Goal: Task Accomplishment & Management: Use online tool/utility

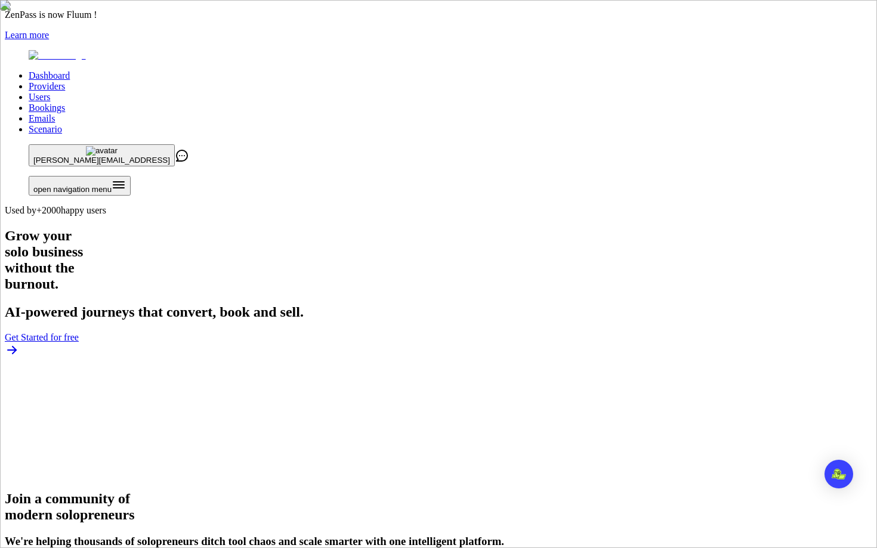
click at [50, 92] on link "Users" at bounding box center [39, 97] width 21 height 10
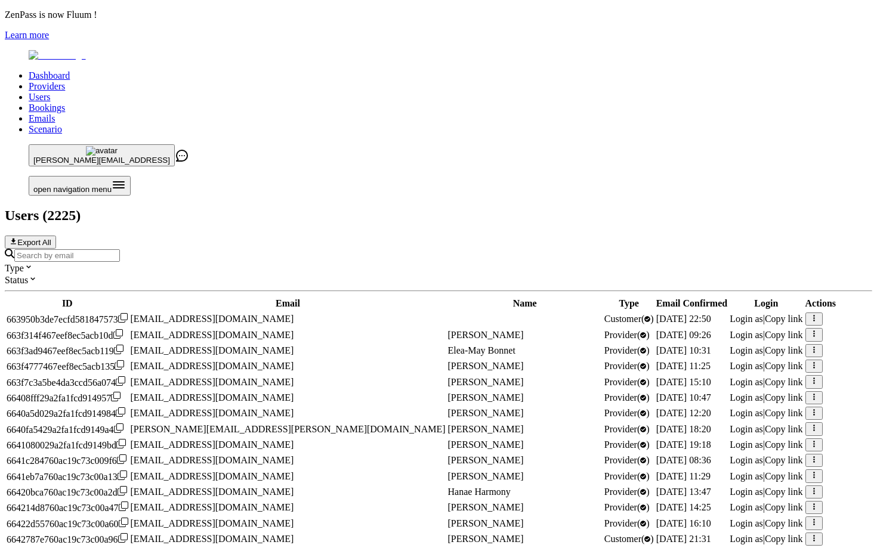
click at [120, 249] on input "Search by email" at bounding box center [67, 255] width 106 height 13
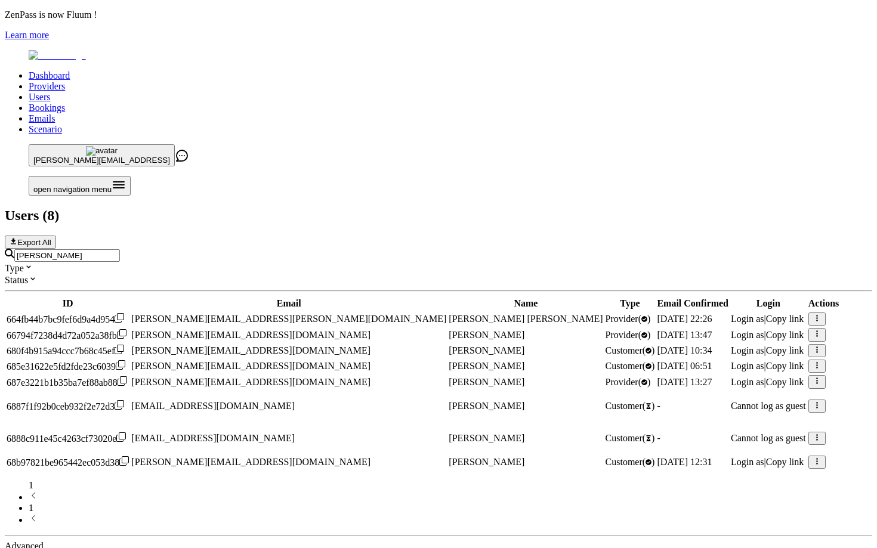
type input "[PERSON_NAME]"
click at [731, 377] on span "Login as" at bounding box center [747, 382] width 33 height 10
click at [813, 377] on icon "button" at bounding box center [817, 381] width 8 height 8
click at [65, 81] on link "Providers" at bounding box center [47, 86] width 36 height 10
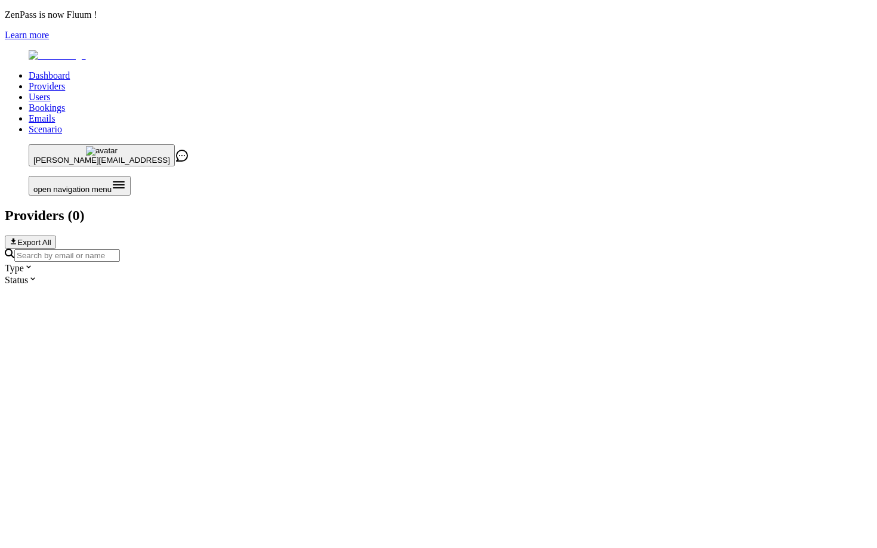
click at [65, 81] on link "Providers" at bounding box center [47, 86] width 36 height 10
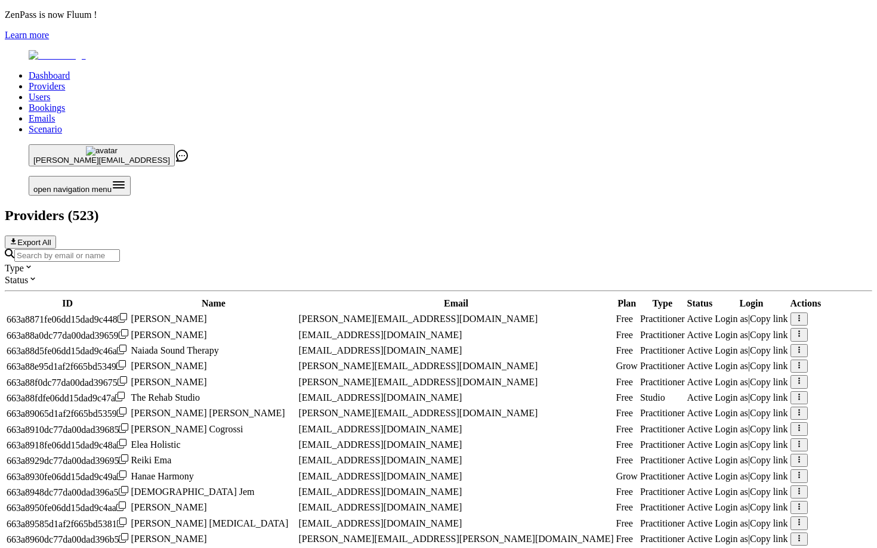
click at [310, 249] on div at bounding box center [439, 255] width 868 height 13
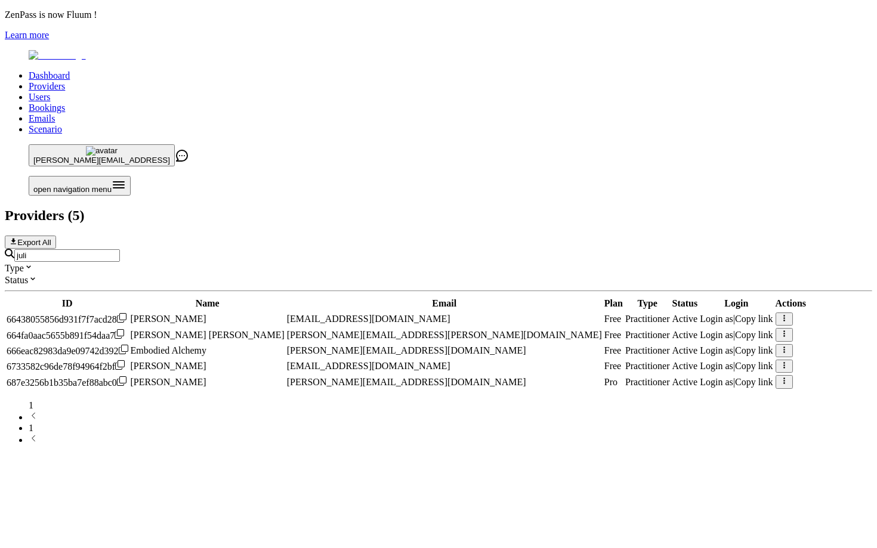
type input "juli"
click at [775, 375] on td at bounding box center [791, 382] width 32 height 14
click at [781, 377] on icon "button" at bounding box center [785, 381] width 8 height 8
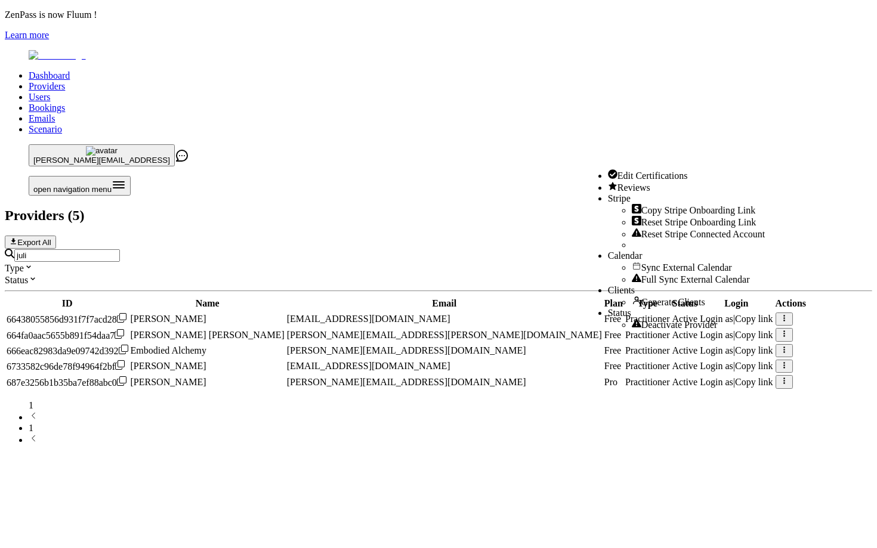
click at [642, 263] on span "Sync External Calendar" at bounding box center [687, 268] width 91 height 10
